Goal: Navigation & Orientation: Find specific page/section

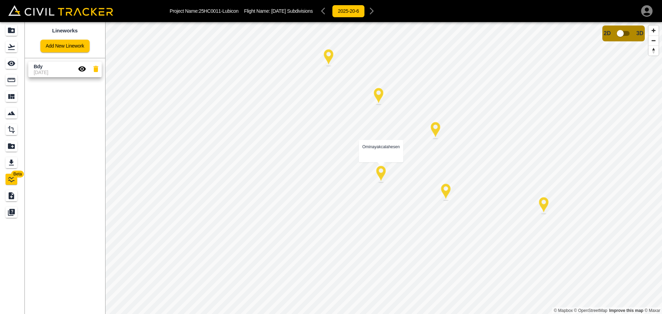
click at [383, 176] on div at bounding box center [380, 174] width 17 height 17
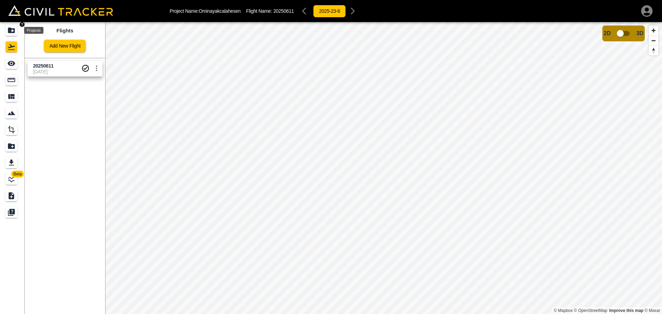
click at [12, 32] on icon "Projects" at bounding box center [11, 31] width 7 height 6
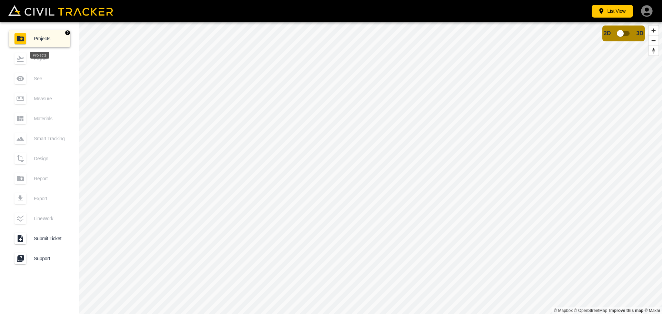
click at [15, 37] on div "Projects" at bounding box center [20, 38] width 12 height 11
click at [613, 12] on button "List View" at bounding box center [612, 11] width 41 height 13
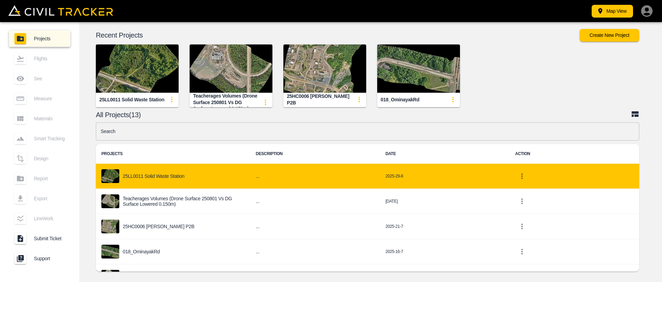
click at [317, 179] on h6 "..." at bounding box center [315, 176] width 119 height 9
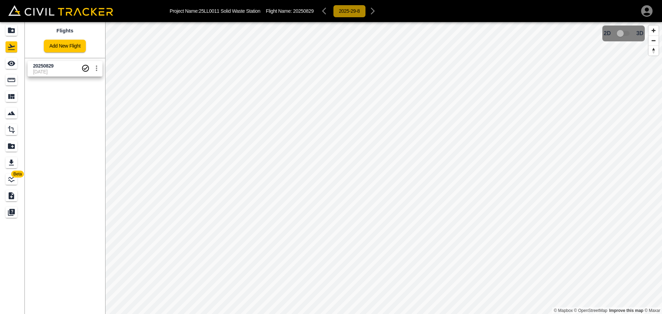
click at [354, 17] on button "2025-29-8" at bounding box center [349, 11] width 33 height 13
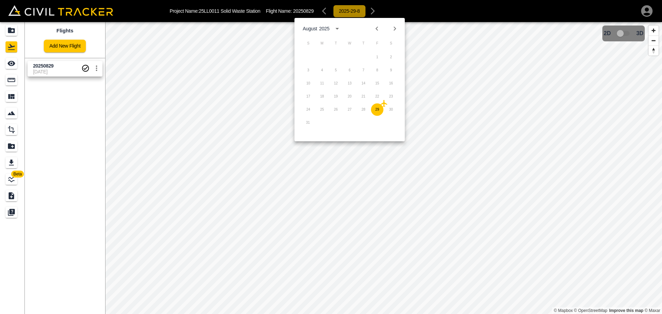
click at [346, 16] on button "2025-29-8" at bounding box center [349, 11] width 33 height 13
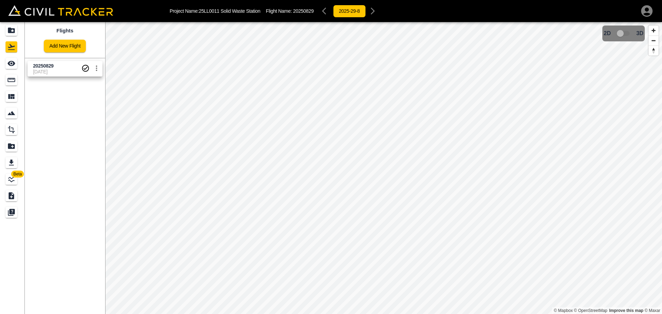
click at [324, 13] on div "2025-29-8" at bounding box center [349, 11] width 60 height 14
click at [9, 32] on icon "Projects" at bounding box center [11, 31] width 7 height 6
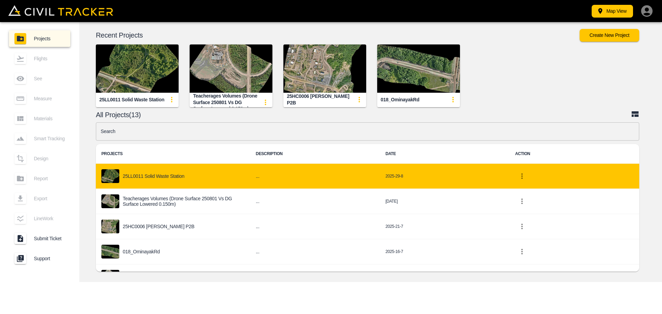
click at [164, 171] on div "25LL0011 Solid Waste Station" at bounding box center [172, 176] width 143 height 14
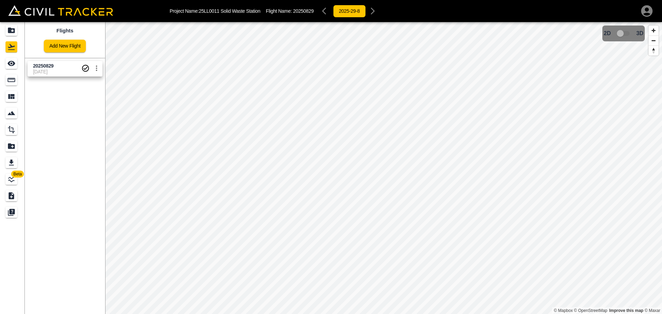
click at [325, 17] on div "2025-29-8" at bounding box center [349, 11] width 60 height 14
click at [326, 13] on div "2025-29-8" at bounding box center [349, 11] width 60 height 14
click at [11, 34] on div "Projects" at bounding box center [12, 30] width 12 height 11
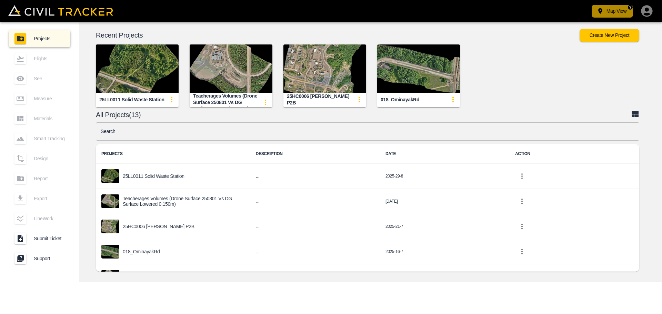
click at [610, 8] on button "Map View" at bounding box center [612, 11] width 41 height 13
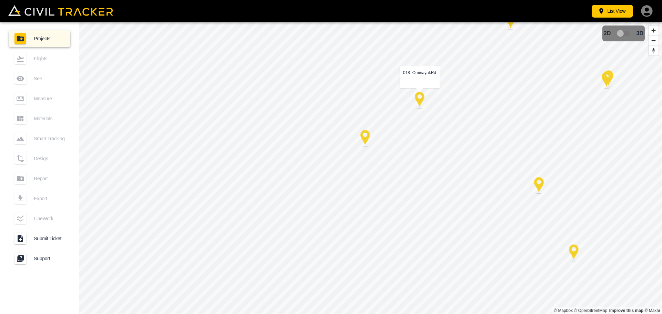
click at [421, 99] on div at bounding box center [419, 100] width 17 height 17
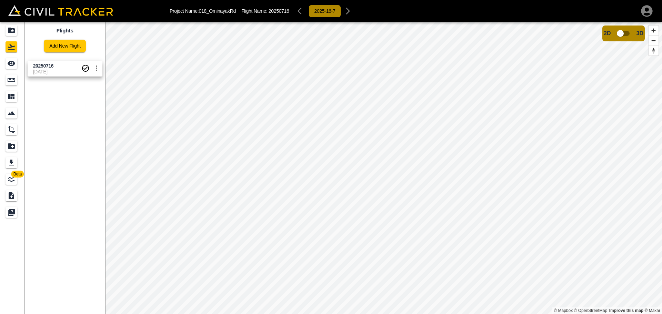
click at [315, 16] on button "2025-16-7" at bounding box center [325, 11] width 33 height 13
click at [12, 52] on div "Flights" at bounding box center [12, 46] width 12 height 11
click at [299, 9] on div "2025-16-7" at bounding box center [325, 11] width 60 height 14
click at [10, 30] on icon "Projects" at bounding box center [11, 31] width 7 height 6
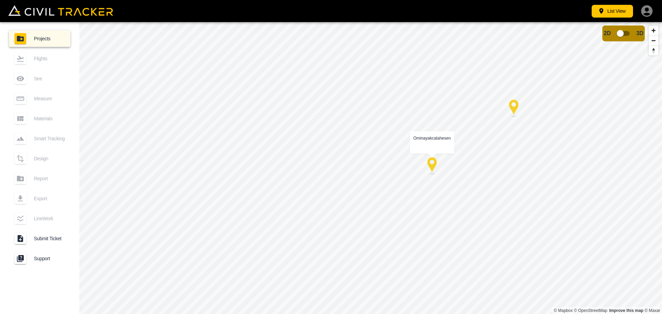
click at [434, 169] on div at bounding box center [431, 165] width 17 height 17
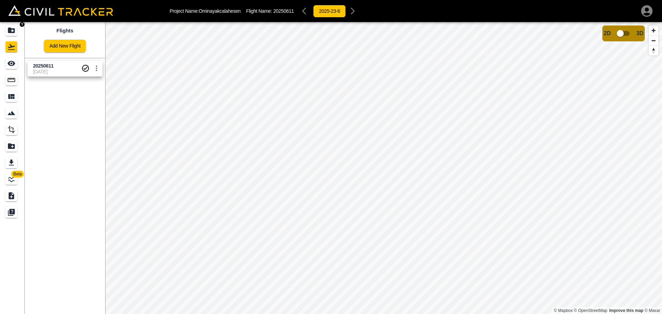
click at [14, 34] on icon "Projects" at bounding box center [11, 30] width 8 height 8
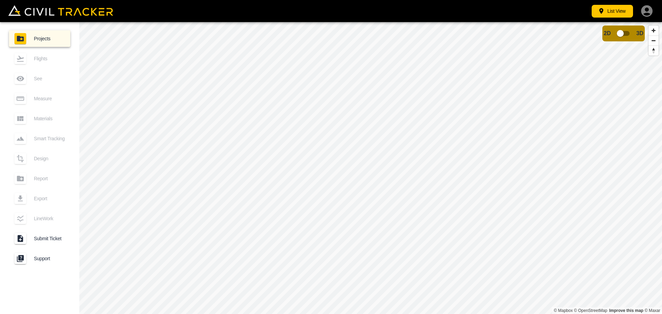
click at [608, 21] on div "List View" at bounding box center [331, 11] width 662 height 22
click at [610, 14] on button "List View" at bounding box center [612, 11] width 41 height 13
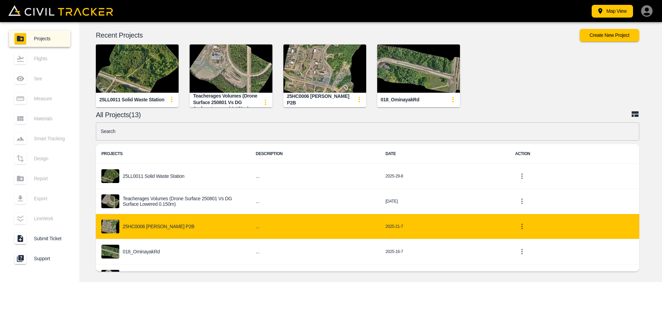
click at [136, 231] on div "25HC0006 [PERSON_NAME] P2B" at bounding box center [172, 227] width 143 height 14
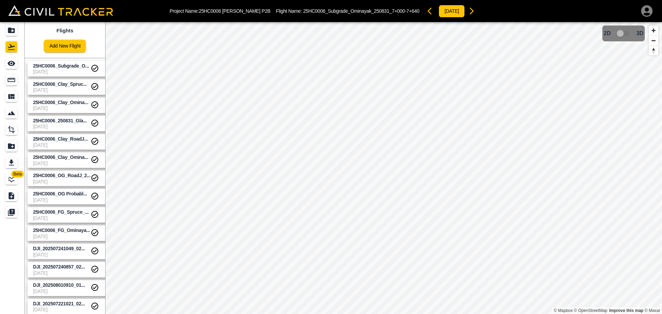
click at [53, 72] on span "9-1-2025" at bounding box center [62, 72] width 58 height 6
click at [54, 90] on span "9-1-2025" at bounding box center [62, 90] width 58 height 6
click at [56, 72] on span "[DATE]" at bounding box center [62, 72] width 58 height 6
click at [60, 88] on div "25HC0006_Clay_Spruce_250829_Bulb" at bounding box center [58, 93] width 73 height 12
click at [60, 71] on span "[DATE]" at bounding box center [62, 72] width 58 height 6
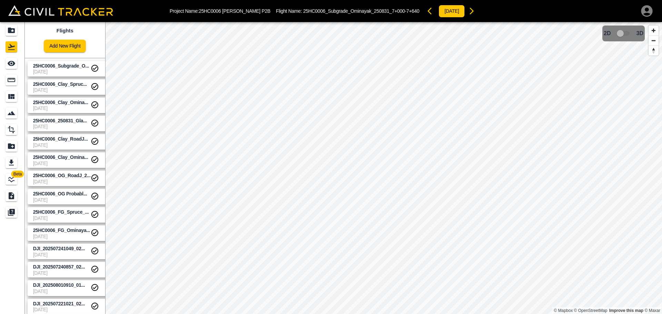
click at [63, 88] on span "[DATE]" at bounding box center [62, 90] width 58 height 6
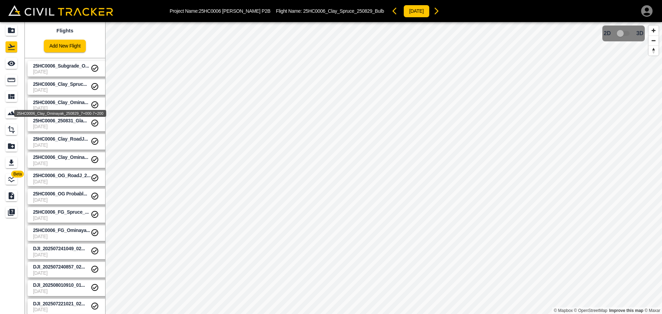
click at [58, 104] on span "25HC0006_Clay_Omina..." at bounding box center [60, 103] width 55 height 6
click at [58, 112] on div "25HC0006_Clay_Ominayak_250829_7+000-7+200" at bounding box center [60, 113] width 92 height 7
click at [62, 102] on span "25HC0006_Clay_Omina..." at bounding box center [60, 103] width 55 height 6
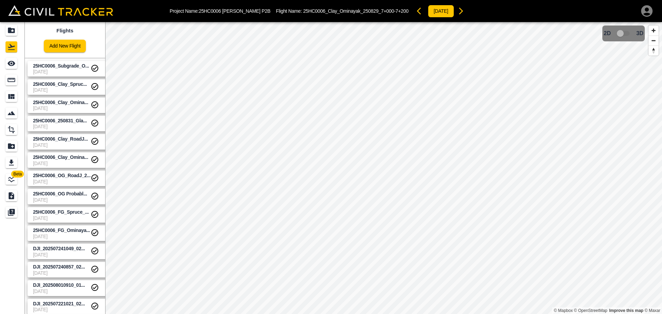
click at [63, 108] on span "[DATE]" at bounding box center [62, 109] width 58 height 6
click at [62, 68] on span "25HC0006_Subgrade_O..." at bounding box center [61, 66] width 56 height 6
click at [61, 104] on span "25HC0006_Clay_Omina..." at bounding box center [60, 103] width 55 height 6
click at [54, 88] on span "[DATE]" at bounding box center [62, 90] width 58 height 6
click at [57, 67] on span "25HC0006_Subgrade_O..." at bounding box center [61, 66] width 56 height 6
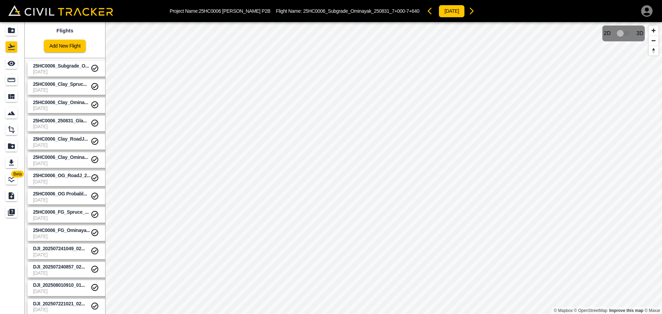
click at [97, 180] on div "Beta Flights Add New Flight 25HC0006_Subgrade_O... 9-1-2025 25HC0006_Clay_Spruc…" at bounding box center [331, 168] width 662 height 292
click at [73, 121] on span "25HC0006_250831_Gla..." at bounding box center [60, 121] width 54 height 6
click at [56, 140] on span "25HC0006_Clay_RoadJ..." at bounding box center [60, 139] width 55 height 6
click at [52, 160] on span "25HC0006_Clay_Omina..." at bounding box center [60, 157] width 55 height 6
click at [56, 62] on link "25HC0006_Subgrade_O... 9-1-2025" at bounding box center [70, 69] width 84 height 16
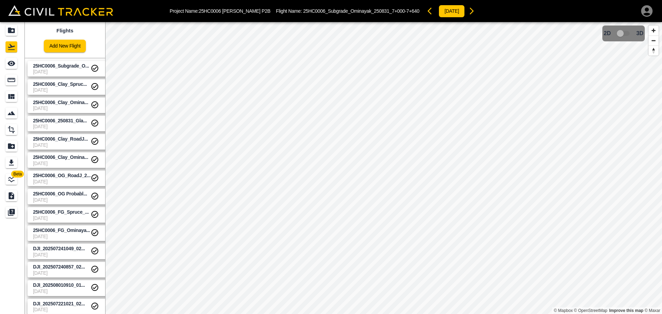
click at [60, 65] on span "25HC0006_Subgrade_O..." at bounding box center [61, 66] width 56 height 6
click at [67, 140] on span "25HC0006_Clay_RoadJ..." at bounding box center [60, 139] width 55 height 6
click at [60, 158] on span "25HC0006_Clay_Omina..." at bounding box center [60, 157] width 55 height 6
click at [55, 179] on div "25HC0006_OG_RoadJ_250723" at bounding box center [60, 184] width 61 height 12
click at [58, 198] on div "25HC0006_OG Probably_Scotty Rd" at bounding box center [60, 203] width 68 height 12
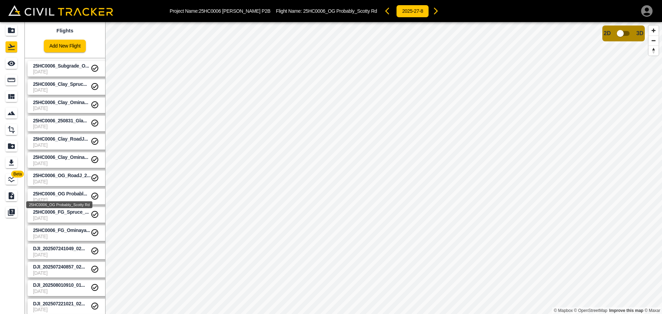
click at [59, 194] on span "25HC0006_OG Probabl..." at bounding box center [60, 194] width 54 height 6
click at [56, 215] on div "25HC0006_FG_Spruce_250808_4+020-4+605" at bounding box center [60, 221] width 86 height 12
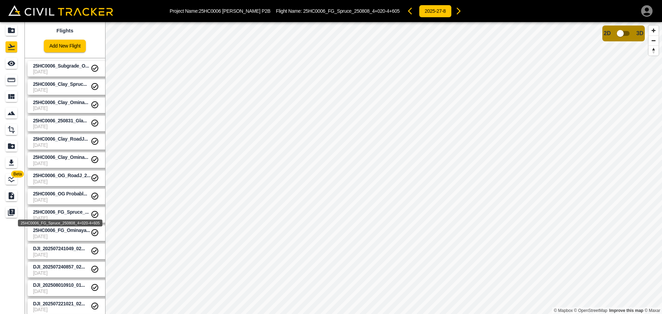
click at [60, 210] on span "25HC0006_FG_Spruce_..." at bounding box center [61, 212] width 56 height 6
click at [65, 71] on span "[DATE]" at bounding box center [62, 72] width 58 height 6
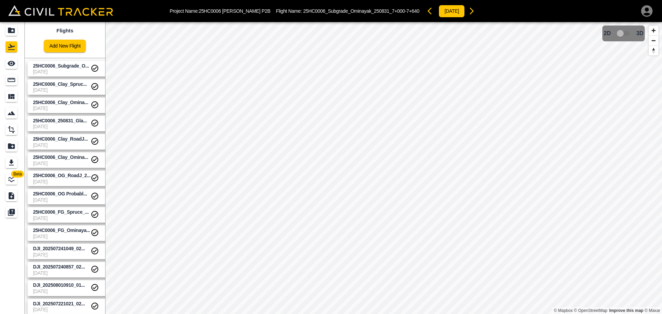
click at [65, 70] on span "[DATE]" at bounding box center [62, 72] width 58 height 6
click at [62, 69] on span "25HC0006_Subgrade_O..." at bounding box center [62, 66] width 58 height 7
click at [57, 86] on span "25HC0006_Clay_Spruc..." at bounding box center [60, 84] width 54 height 6
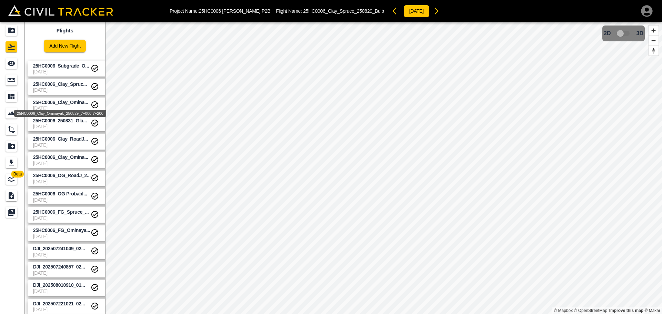
click at [54, 104] on span "25HC0006_Clay_Omina..." at bounding box center [60, 103] width 55 height 6
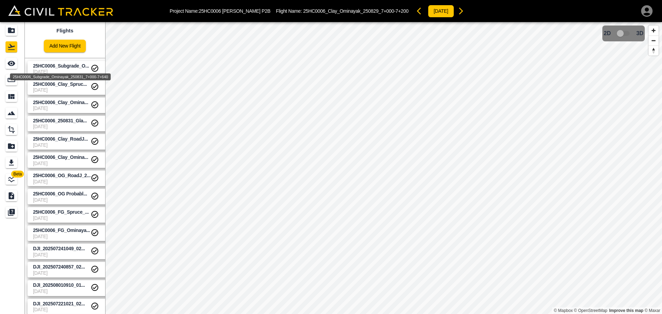
click at [47, 67] on span "25HC0006_Subgrade_O..." at bounding box center [61, 66] width 56 height 6
click at [29, 12] on img at bounding box center [60, 10] width 105 height 11
click at [647, 14] on icon "button" at bounding box center [647, 11] width 14 height 14
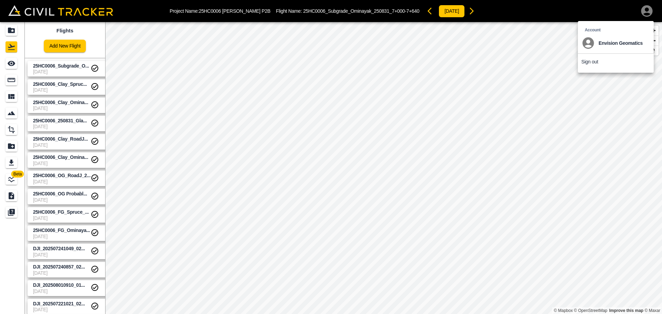
click at [13, 33] on div at bounding box center [331, 157] width 662 height 314
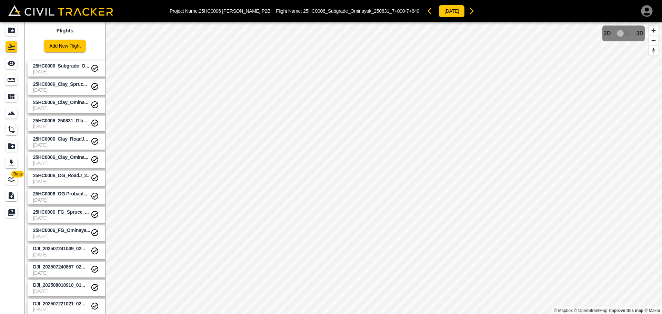
click at [13, 32] on icon "Projects" at bounding box center [11, 31] width 7 height 6
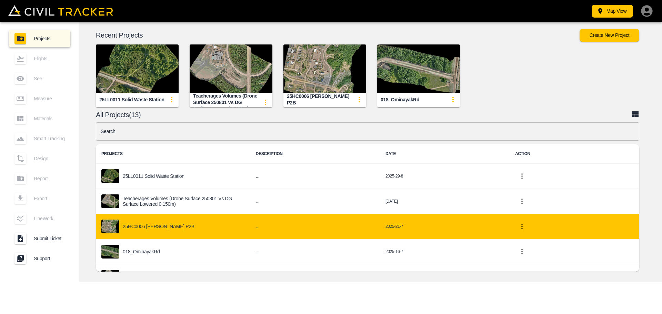
click at [191, 227] on div "25HC0006 [PERSON_NAME] P2B" at bounding box center [172, 227] width 143 height 14
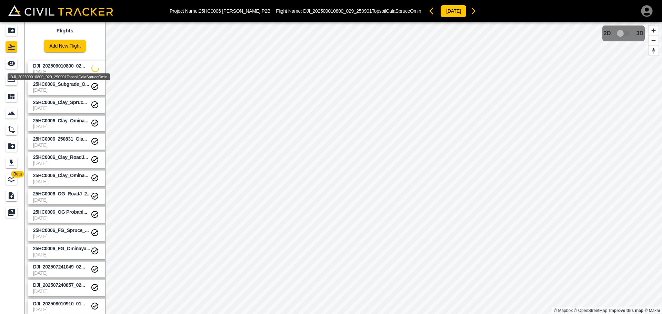
click at [57, 68] on span "DJI_202509010800_02..." at bounding box center [59, 66] width 52 height 6
click at [56, 70] on span "[DATE]" at bounding box center [62, 72] width 58 height 6
click at [49, 86] on span "25HC0006_Subgrade_O..." at bounding box center [61, 84] width 56 height 6
click at [50, 73] on span "[DATE]" at bounding box center [62, 72] width 58 height 6
click at [53, 123] on span "25HC0006_Clay_Omina..." at bounding box center [60, 121] width 55 height 6
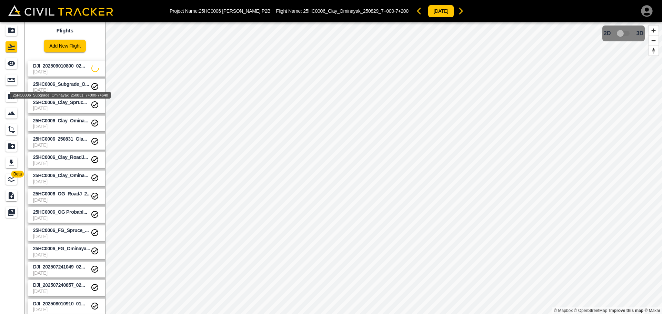
click at [67, 87] on div "25HC0006_Subgrade_Ominayak_250831_7+000-7+640" at bounding box center [60, 93] width 102 height 12
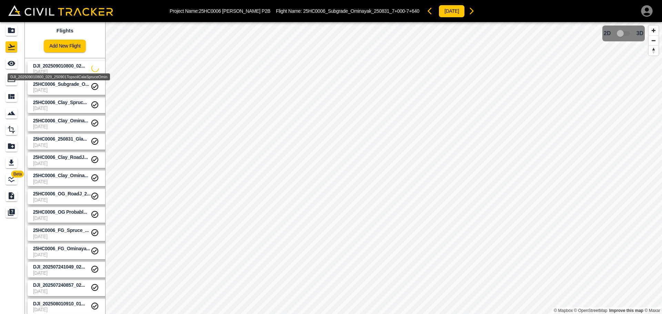
click at [73, 67] on span "DJI_202509010800_02..." at bounding box center [59, 66] width 52 height 6
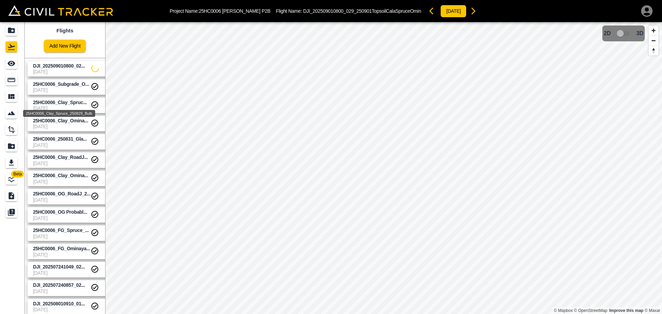
click at [60, 101] on span "25HC0006_Clay_Spruc..." at bounding box center [60, 103] width 54 height 6
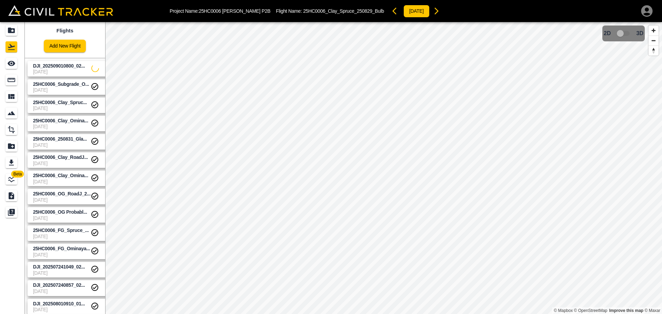
click at [57, 86] on span "25HC0006_Subgrade_O..." at bounding box center [61, 84] width 56 height 6
click at [60, 67] on span "DJI_202509010800_02..." at bounding box center [59, 66] width 52 height 6
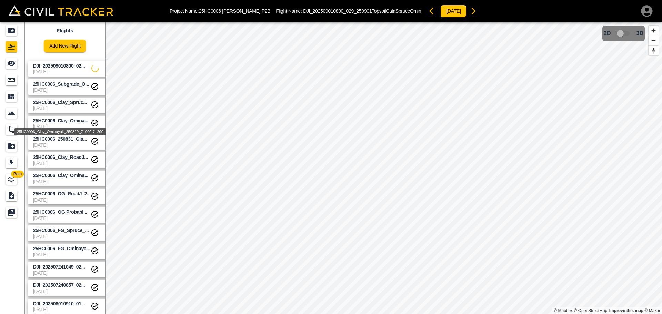
click at [70, 122] on span "25HC0006_Clay_Omina..." at bounding box center [60, 121] width 55 height 6
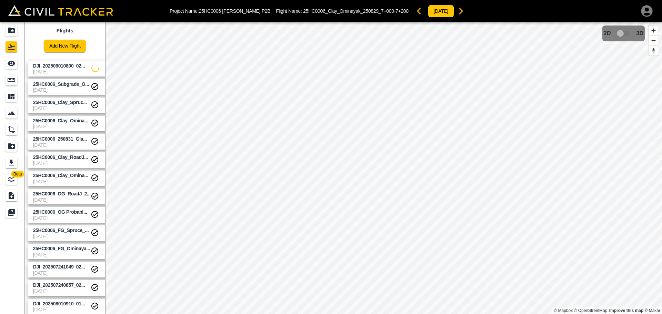
click at [66, 141] on span "25HC0006_250831_Gla..." at bounding box center [60, 139] width 54 height 6
click at [59, 162] on div "25HC0006_Clay_RoadJ_250818_0+025-0+205" at bounding box center [59, 166] width 87 height 12
click at [59, 159] on span "25HC0006_Clay_RoadJ..." at bounding box center [60, 157] width 55 height 6
click at [61, 143] on span "[DATE]" at bounding box center [62, 145] width 58 height 6
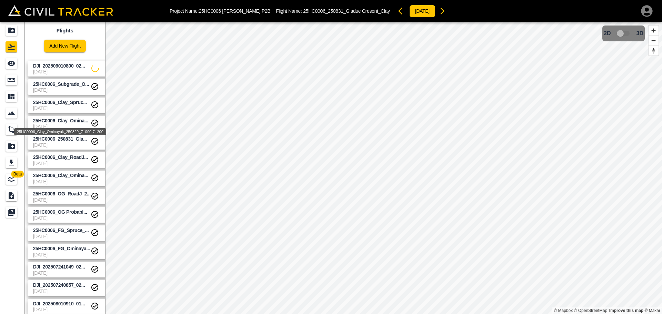
click at [59, 123] on span "25HC0006_Clay_Omina..." at bounding box center [60, 121] width 55 height 6
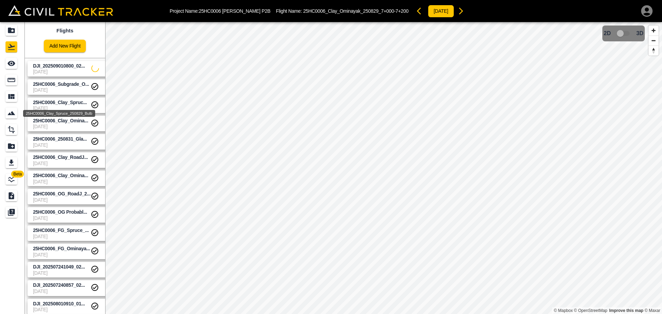
click at [60, 102] on span "25HC0006_Clay_Spruc..." at bounding box center [60, 103] width 54 height 6
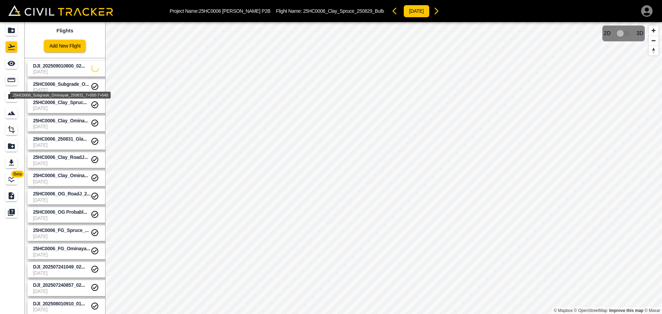
click at [58, 87] on span "25HC0006_Subgrade_O..." at bounding box center [61, 84] width 56 height 6
click at [60, 69] on span "DJI_202509010800_02..." at bounding box center [62, 66] width 58 height 7
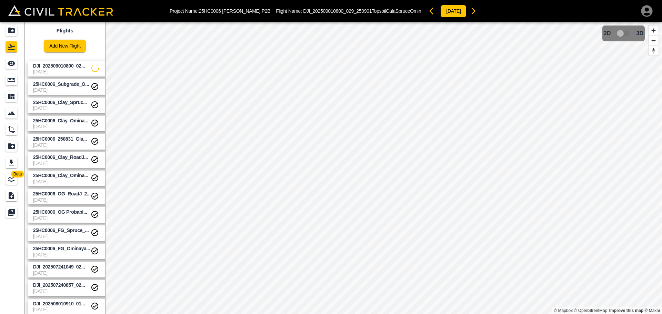
click at [58, 72] on span "[DATE]" at bounding box center [62, 72] width 58 height 6
click at [69, 67] on span "DJI_202509010800_02..." at bounding box center [59, 66] width 52 height 6
click at [62, 63] on span "DJI_202509010800_02..." at bounding box center [59, 66] width 52 height 6
click at [67, 70] on span "[DATE]" at bounding box center [62, 72] width 58 height 6
click at [62, 67] on span "DJI_202509010800_02..." at bounding box center [59, 66] width 52 height 6
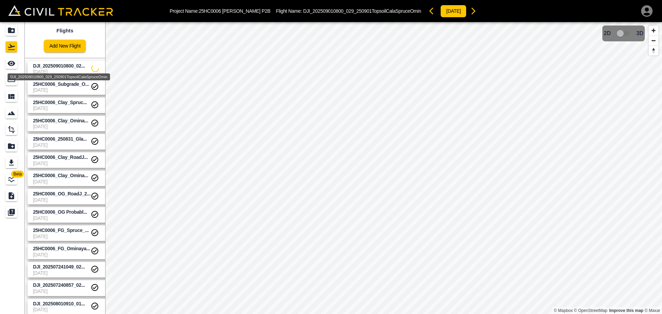
click at [41, 67] on span "DJI_202509010800_02..." at bounding box center [59, 66] width 52 height 6
click at [56, 83] on span "25HC0006_Subgrade_O..." at bounding box center [61, 84] width 56 height 6
click at [51, 71] on span "[DATE]" at bounding box center [62, 72] width 58 height 6
click at [51, 87] on span "25HC0006_Subgrade_O..." at bounding box center [61, 84] width 56 height 6
click at [54, 69] on span "DJI_202509010800_02..." at bounding box center [62, 66] width 58 height 7
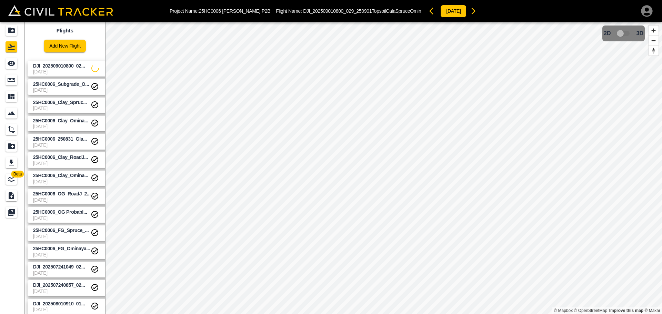
click at [54, 82] on span "25HC0006_Subgrade_O..." at bounding box center [61, 84] width 56 height 6
click at [102, 68] on icon "settings" at bounding box center [106, 68] width 8 height 8
click at [101, 68] on div at bounding box center [331, 157] width 662 height 314
click at [57, 126] on div "25HC0006_Clay_Ominayak_250829_7+000-7+200" at bounding box center [59, 129] width 93 height 12
click at [56, 140] on span "25HC0006_250831_Gla..." at bounding box center [60, 139] width 54 height 6
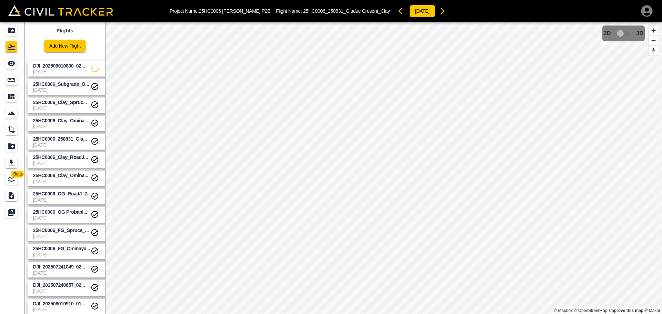
click at [267, 17] on div "Project Name: 25HC0006 [PERSON_NAME] P2B Flight Name: 25HC0006_250831_Gladue Cr…" at bounding box center [331, 157] width 662 height 314
click at [10, 45] on icon "Flights" at bounding box center [11, 47] width 7 height 6
click at [11, 32] on icon "Projects" at bounding box center [11, 31] width 7 height 6
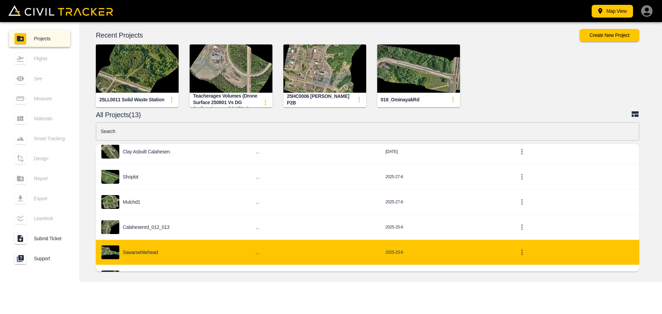
scroll to position [219, 0]
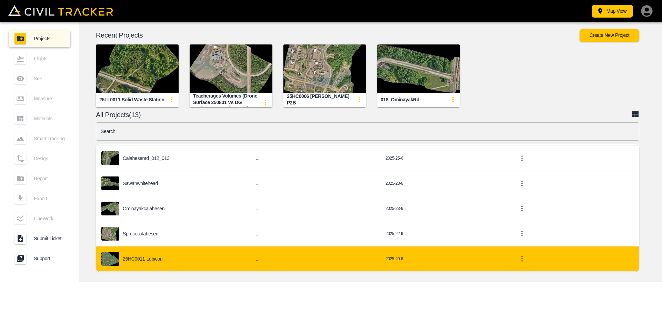
click at [158, 253] on div "25HC0011-Lubicon" at bounding box center [172, 259] width 143 height 14
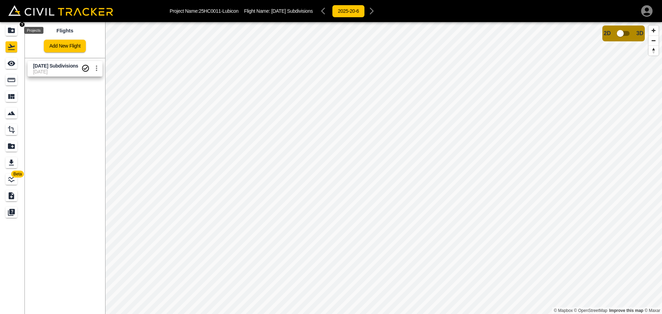
click at [13, 32] on icon "Projects" at bounding box center [11, 31] width 7 height 6
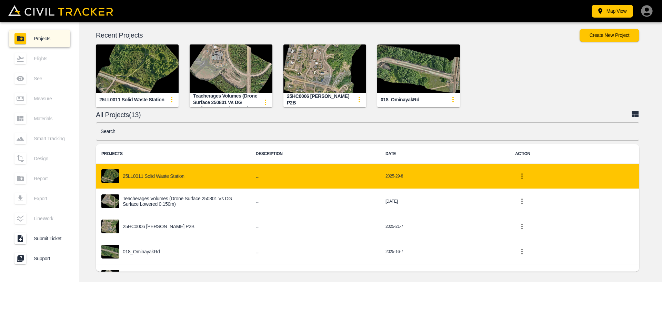
click at [151, 170] on div "25LL0011 Solid Waste Station" at bounding box center [172, 176] width 143 height 14
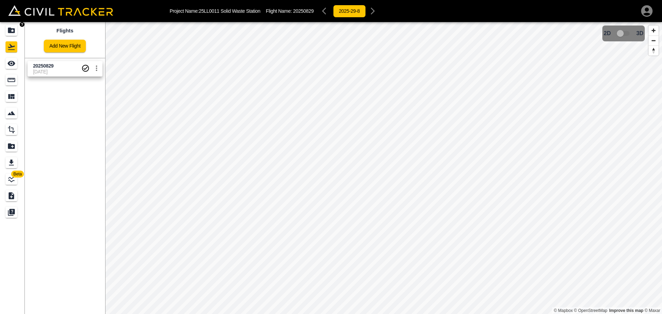
click at [13, 28] on icon "Projects" at bounding box center [11, 30] width 8 height 8
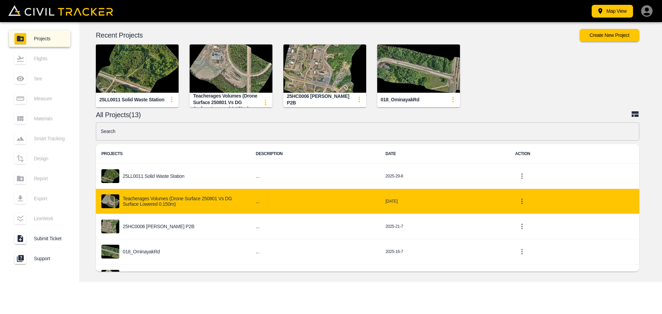
scroll to position [34, 0]
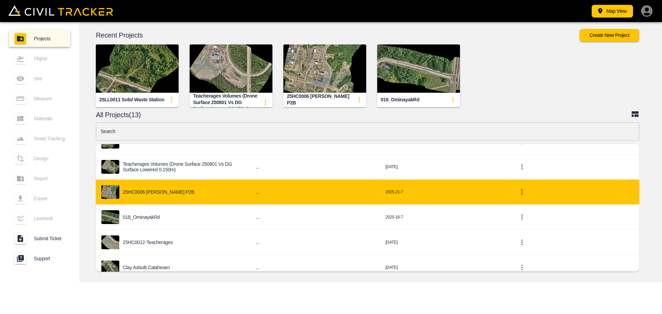
click at [177, 190] on div "25HC0006 [PERSON_NAME] P2B" at bounding box center [172, 192] width 143 height 14
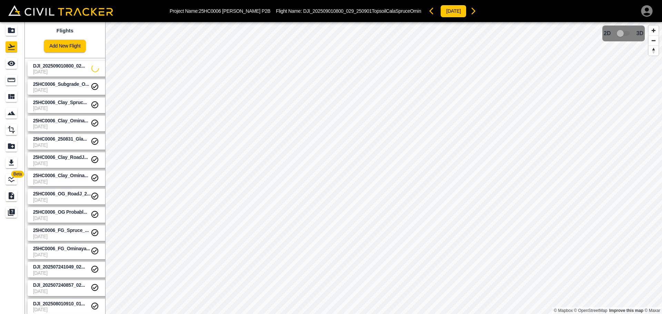
click at [69, 70] on span "[DATE]" at bounding box center [62, 72] width 58 height 6
click at [62, 96] on div "25HC0006_Clay_Spruc... [DATE]" at bounding box center [68, 104] width 87 height 18
click at [64, 88] on span "[DATE]" at bounding box center [62, 90] width 58 height 6
click at [61, 65] on span "DJI_202509010800_02..." at bounding box center [59, 66] width 52 height 6
click at [59, 103] on span "25HC0006_Clay_Spruc..." at bounding box center [60, 103] width 54 height 6
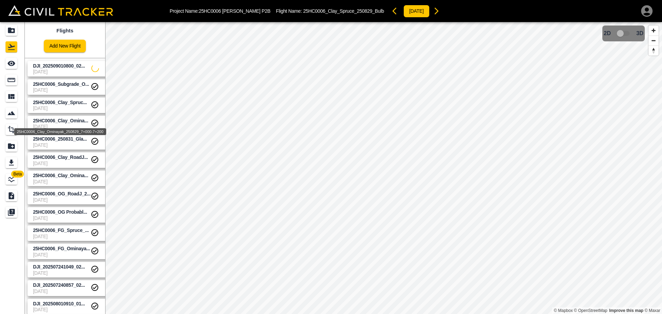
click at [71, 121] on span "25HC0006_Clay_Omina..." at bounding box center [60, 121] width 55 height 6
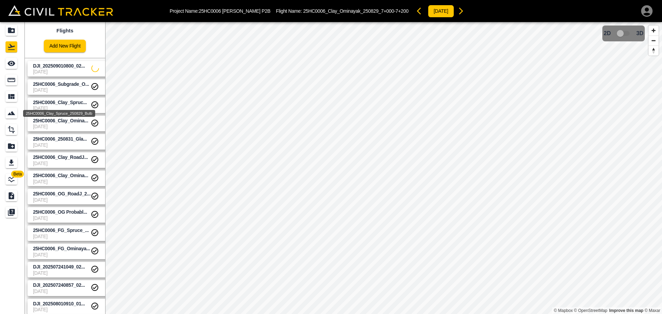
click at [66, 99] on link "25HC0006_Clay_Spruc... 9-1-2025" at bounding box center [70, 106] width 84 height 16
click at [60, 66] on span "DJI_202509010800_02..." at bounding box center [59, 66] width 52 height 6
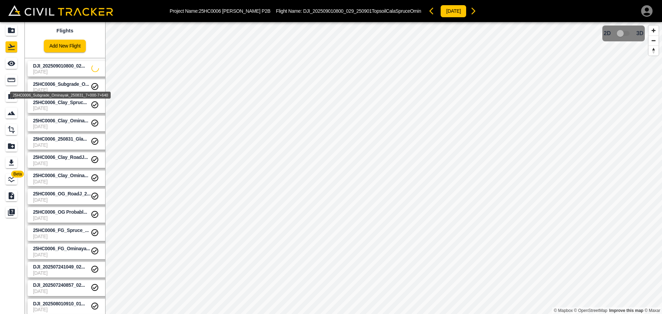
click at [56, 85] on span "25HC0006_Subgrade_O..." at bounding box center [61, 84] width 56 height 6
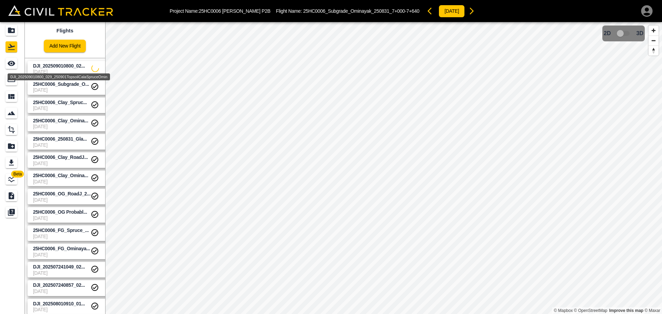
click at [66, 67] on span "DJI_202509010800_02..." at bounding box center [59, 66] width 52 height 6
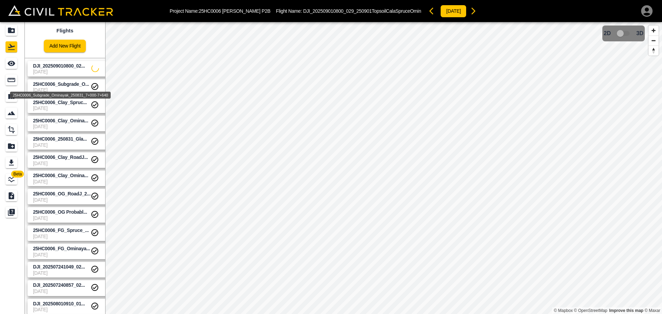
click at [63, 86] on span "25HC0006_Subgrade_O..." at bounding box center [61, 84] width 56 height 6
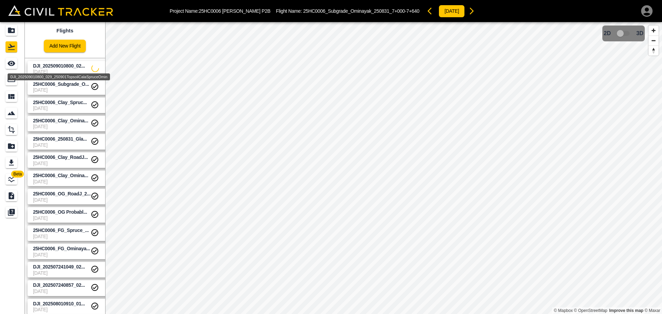
click at [66, 67] on span "DJI_202509010800_02..." at bounding box center [59, 66] width 52 height 6
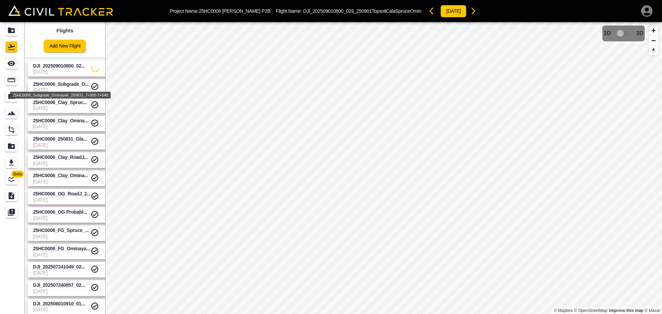
click at [48, 87] on div "25HC0006_Subgrade_Ominayak_250831_7+000-7+640" at bounding box center [60, 93] width 102 height 12
click at [60, 73] on span "[DATE]" at bounding box center [62, 72] width 58 height 6
click at [57, 87] on span "25HC0006_Subgrade_O..." at bounding box center [61, 84] width 56 height 6
click at [61, 70] on span "[DATE]" at bounding box center [62, 72] width 58 height 6
click at [58, 83] on span "25HC0006_Subgrade_O..." at bounding box center [61, 84] width 56 height 6
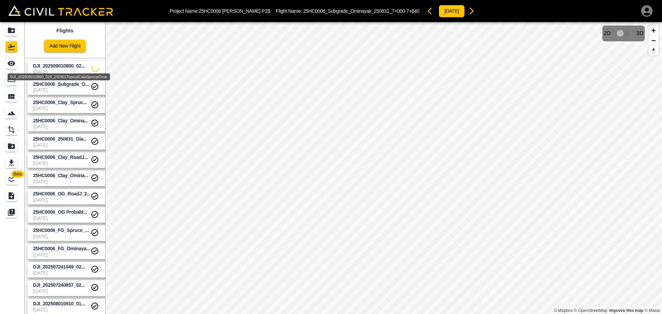
click at [61, 68] on span "DJI_202509010800_02..." at bounding box center [59, 66] width 52 height 6
click at [65, 86] on span "25HC0006_Subgrade_O..." at bounding box center [61, 84] width 56 height 6
click at [62, 64] on span "DJI_202509010800_02..." at bounding box center [59, 66] width 52 height 6
